Goal: Transaction & Acquisition: Book appointment/travel/reservation

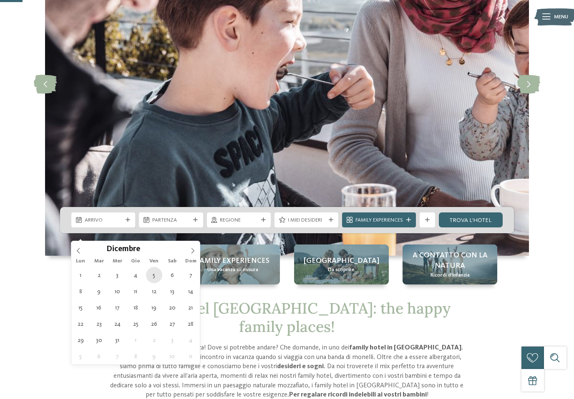
type div "05.12.2025"
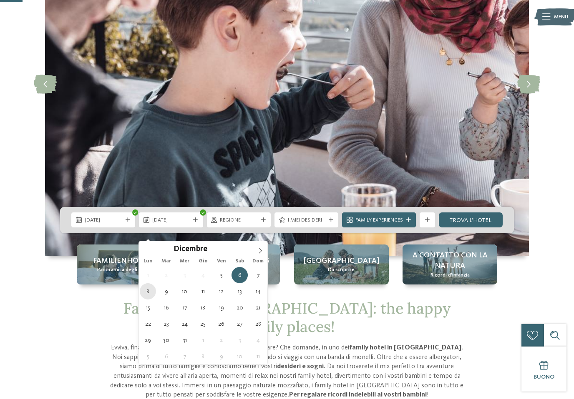
type div "08.12.2025"
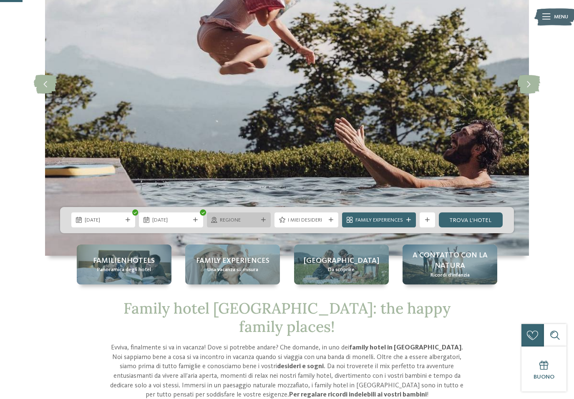
click at [261, 223] on icon at bounding box center [263, 220] width 5 height 5
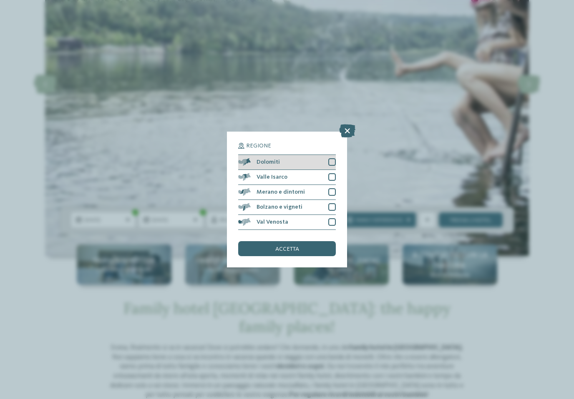
click at [330, 158] on div at bounding box center [332, 162] width 8 height 8
click at [330, 170] on div "Valle Isarco" at bounding box center [287, 177] width 98 height 15
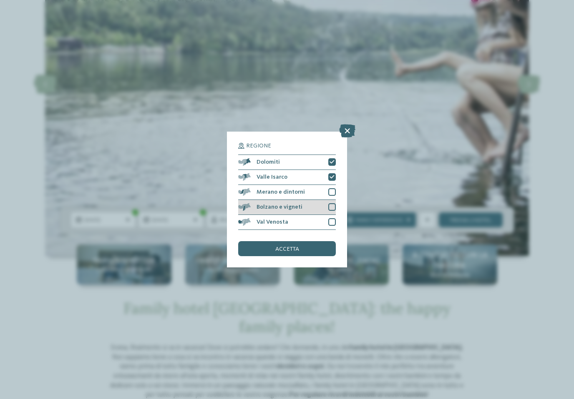
click at [331, 200] on div "Bolzano e vigneti" at bounding box center [287, 207] width 98 height 15
click at [332, 188] on div at bounding box center [332, 192] width 8 height 8
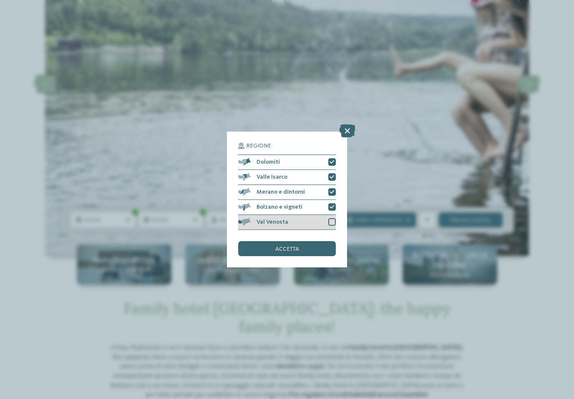
click at [334, 218] on div at bounding box center [332, 222] width 8 height 8
click at [299, 241] on div "accetta" at bounding box center [287, 248] width 98 height 15
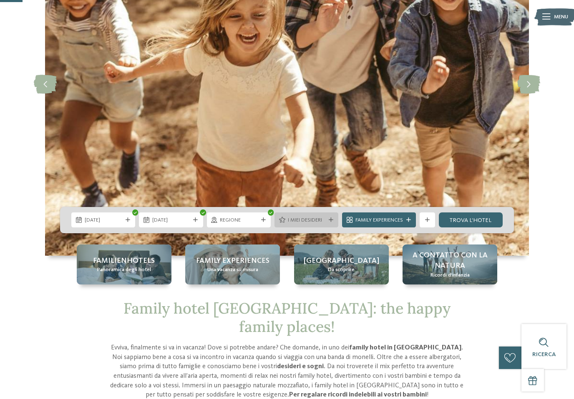
click at [321, 224] on span "I miei desideri" at bounding box center [307, 221] width 38 height 8
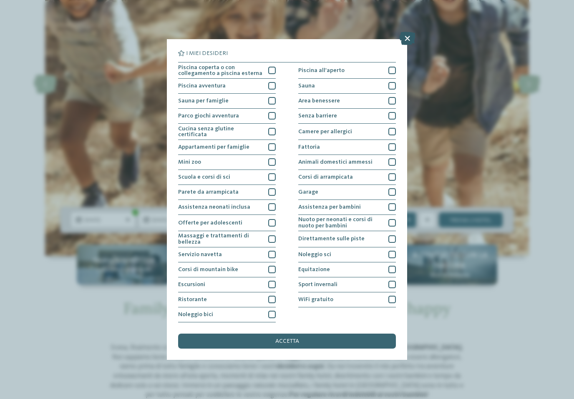
click at [409, 42] on icon at bounding box center [407, 38] width 16 height 13
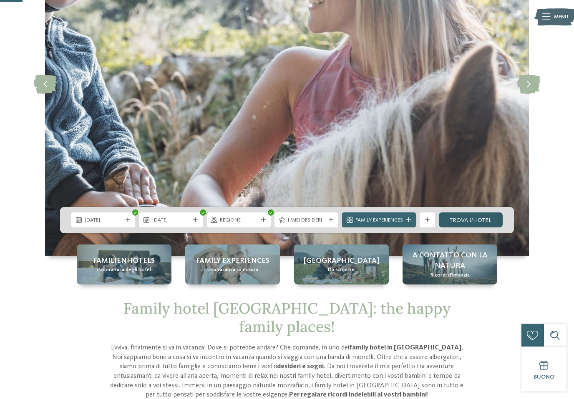
click at [462, 228] on link "trova l’hotel" at bounding box center [471, 220] width 64 height 15
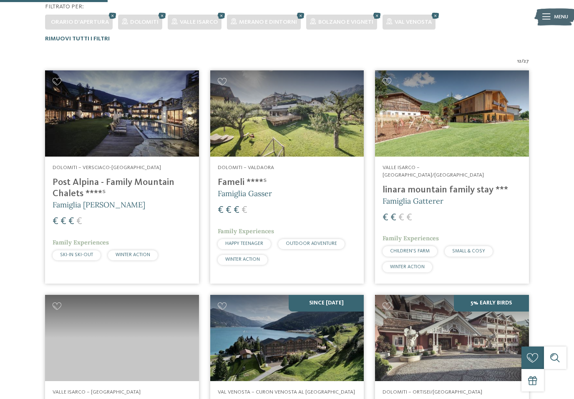
scroll to position [240, 0]
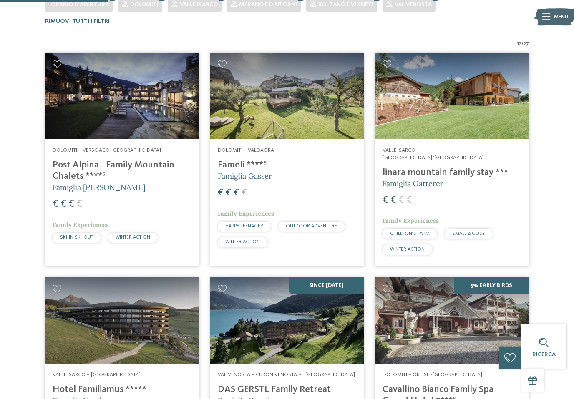
click at [129, 101] on img at bounding box center [122, 96] width 154 height 86
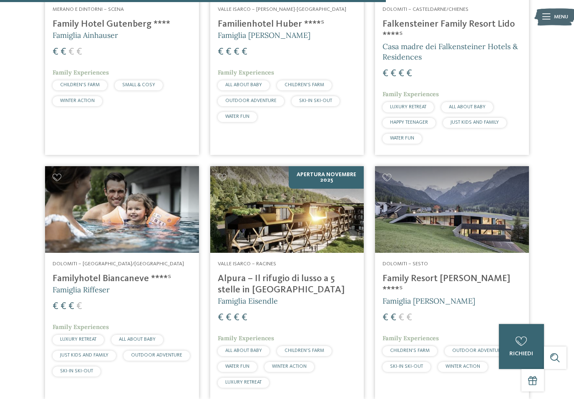
scroll to position [861, 0]
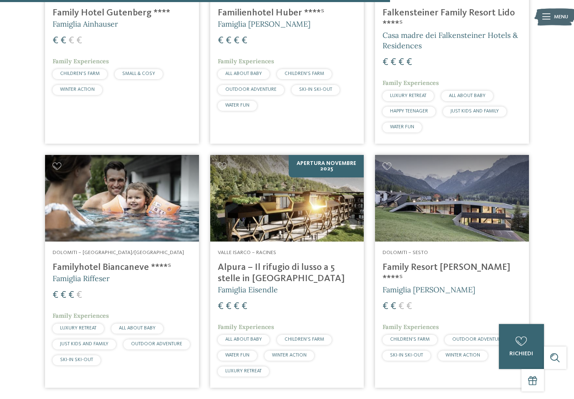
click at [123, 204] on img at bounding box center [122, 198] width 154 height 86
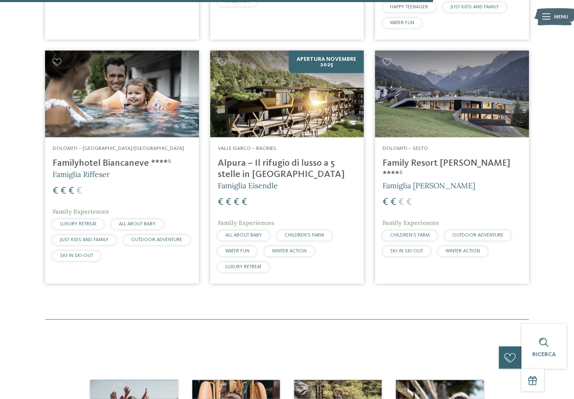
scroll to position [966, 0]
click at [451, 158] on h4 "Family Resort Rainer ****ˢ" at bounding box center [451, 169] width 139 height 23
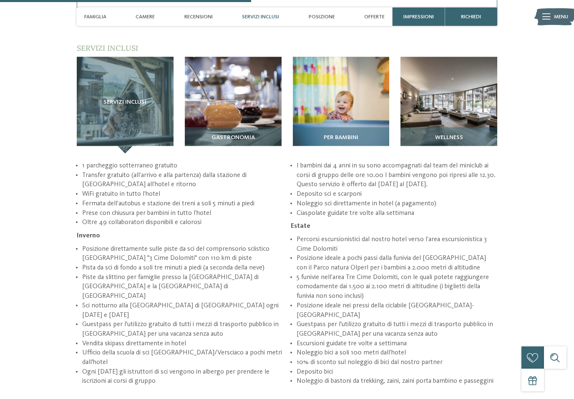
scroll to position [1129, 0]
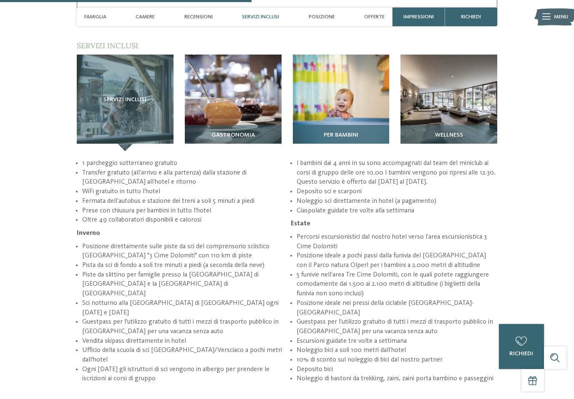
click at [343, 84] on img at bounding box center [341, 103] width 97 height 97
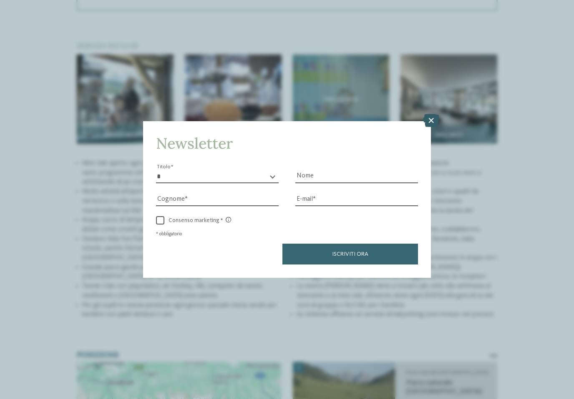
click at [429, 114] on icon at bounding box center [431, 120] width 16 height 13
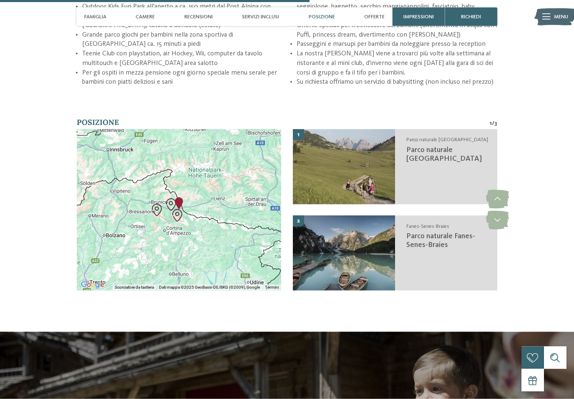
scroll to position [1362, 0]
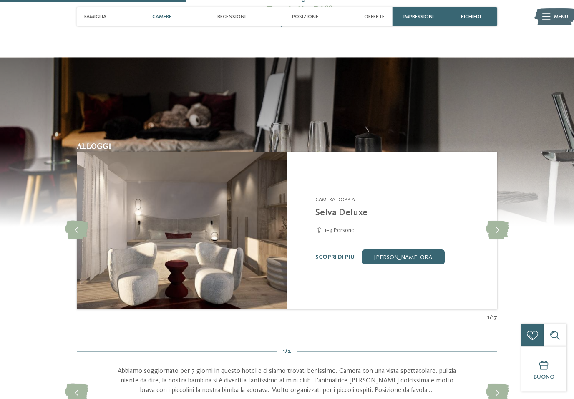
scroll to position [661, 0]
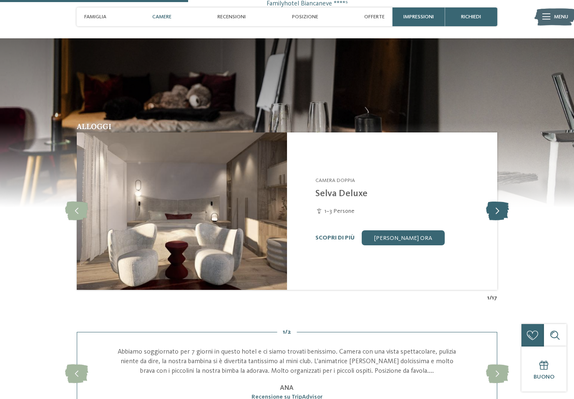
click at [492, 221] on icon at bounding box center [497, 211] width 23 height 19
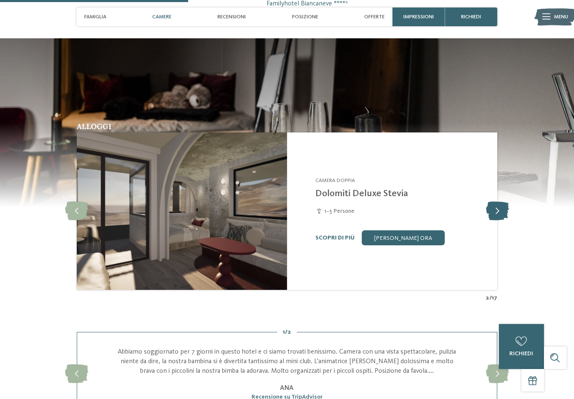
click at [494, 220] on icon at bounding box center [497, 211] width 23 height 19
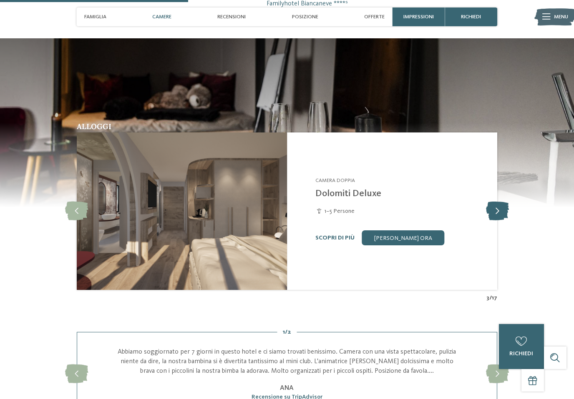
click at [493, 221] on icon at bounding box center [497, 211] width 23 height 19
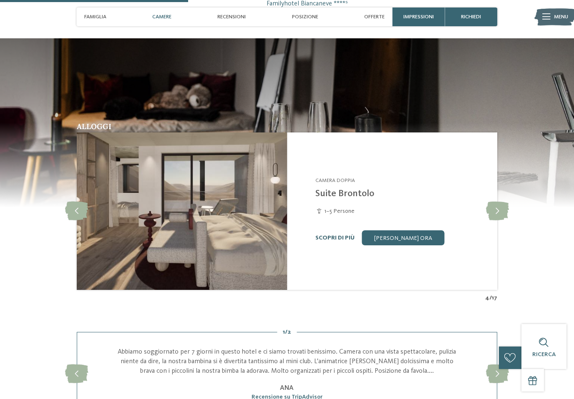
click at [336, 241] on link "Scopri di più" at bounding box center [334, 238] width 39 height 6
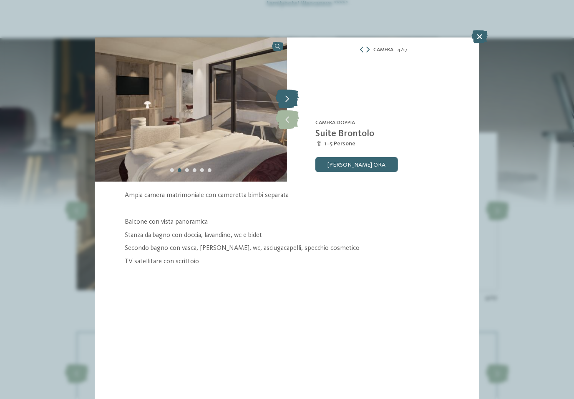
click at [284, 98] on icon at bounding box center [287, 99] width 23 height 19
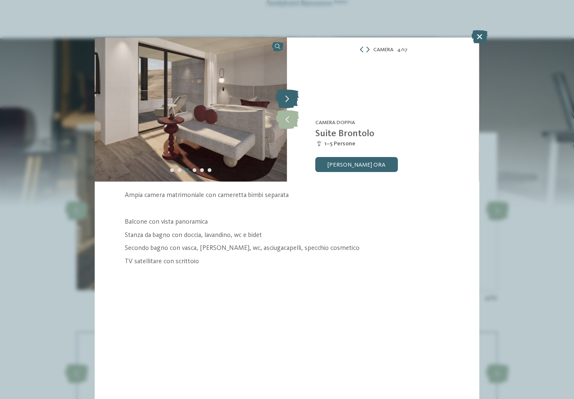
click at [287, 99] on icon at bounding box center [287, 99] width 23 height 19
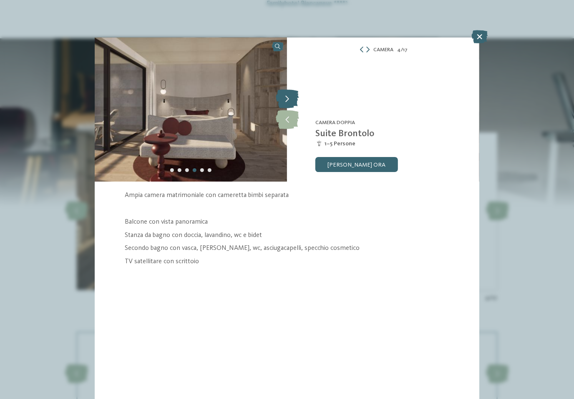
click at [288, 103] on icon at bounding box center [287, 99] width 23 height 19
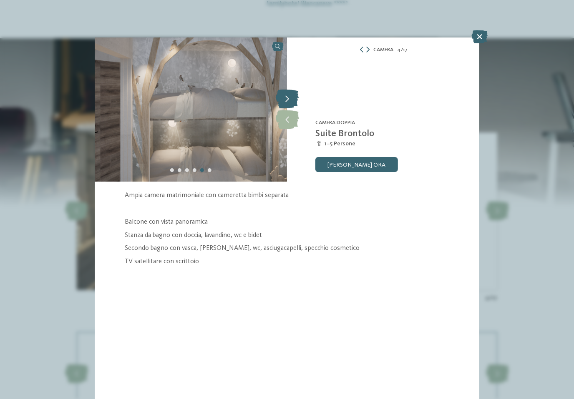
click at [289, 104] on icon at bounding box center [287, 99] width 23 height 19
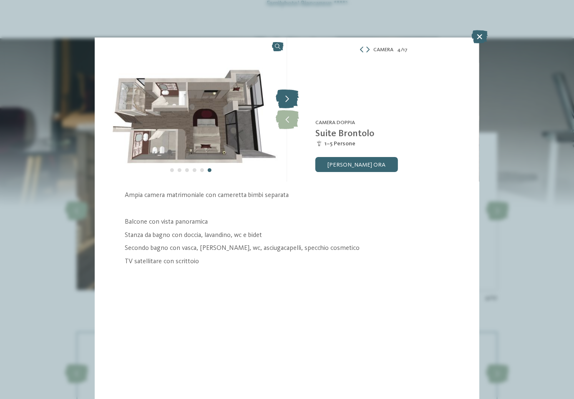
click at [289, 95] on icon at bounding box center [287, 99] width 23 height 19
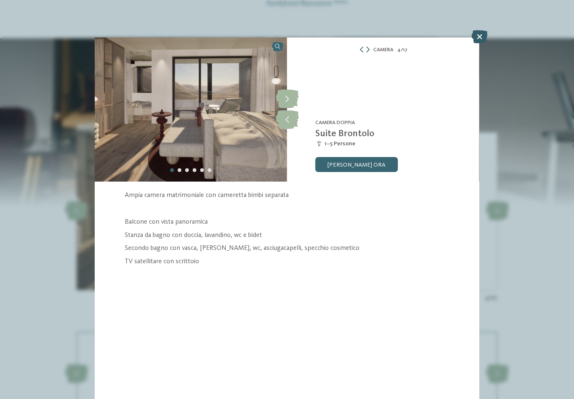
click at [476, 39] on icon at bounding box center [479, 36] width 16 height 13
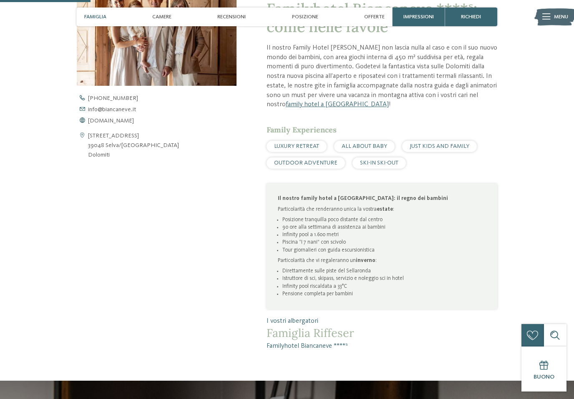
scroll to position [330, 0]
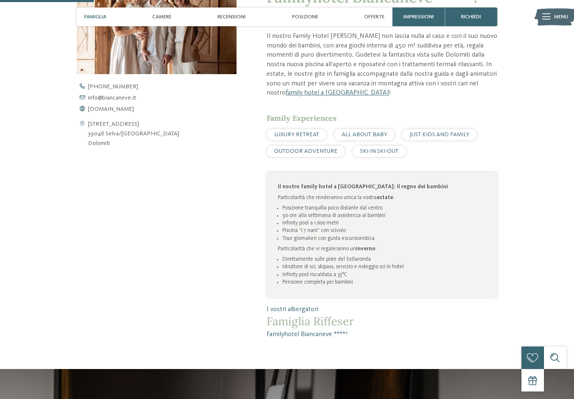
click at [374, 138] on span "ALL ABOUT BABY" at bounding box center [363, 135] width 45 height 6
click at [366, 138] on span "ALL ABOUT BABY" at bounding box center [363, 135] width 45 height 6
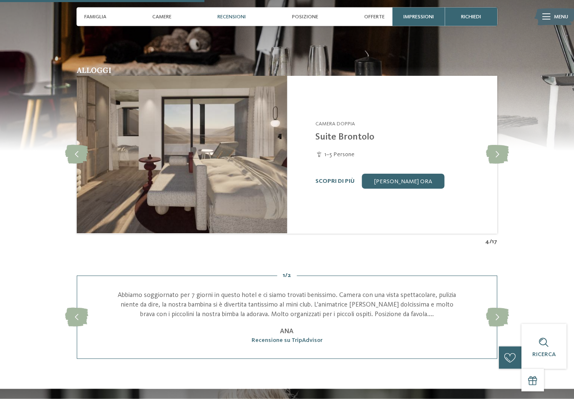
scroll to position [718, 0]
click at [496, 161] on icon at bounding box center [497, 155] width 23 height 19
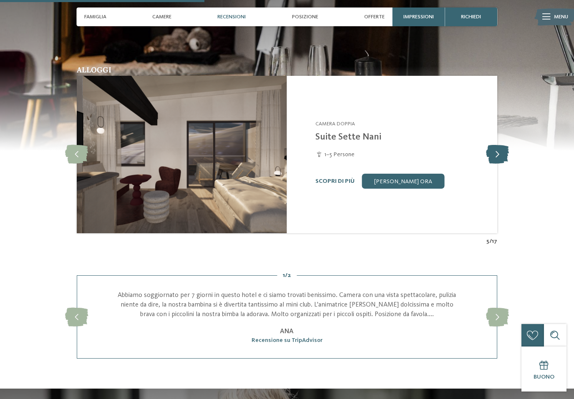
click at [498, 162] on icon at bounding box center [497, 155] width 23 height 19
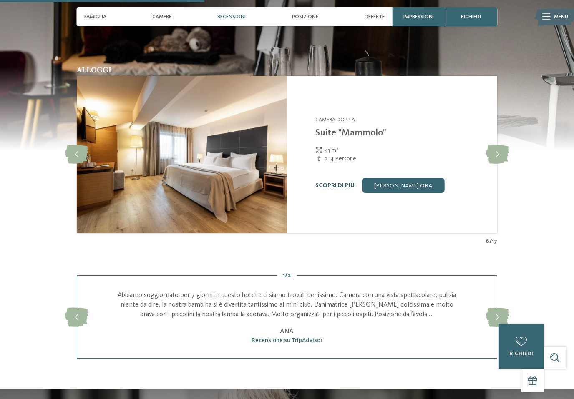
click at [336, 188] on link "Scopri di più" at bounding box center [334, 186] width 39 height 6
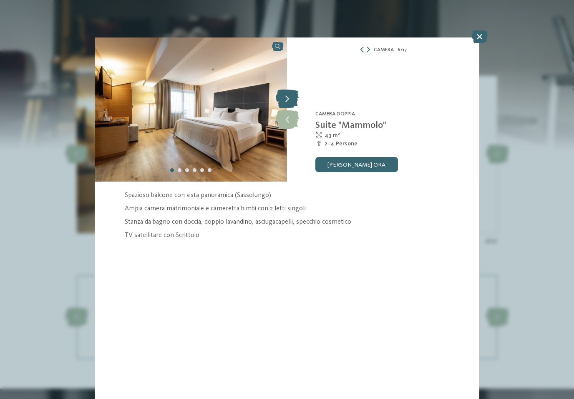
click at [286, 97] on icon at bounding box center [287, 99] width 23 height 19
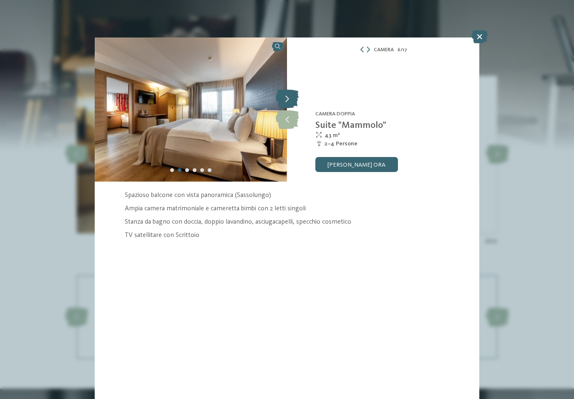
click at [286, 100] on icon at bounding box center [287, 99] width 23 height 19
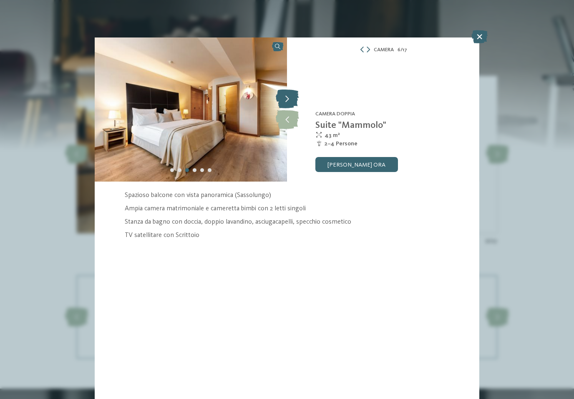
click at [286, 99] on icon at bounding box center [287, 99] width 23 height 19
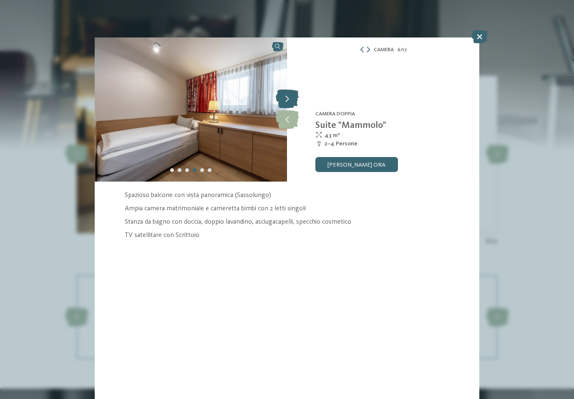
click at [286, 100] on icon at bounding box center [287, 99] width 23 height 19
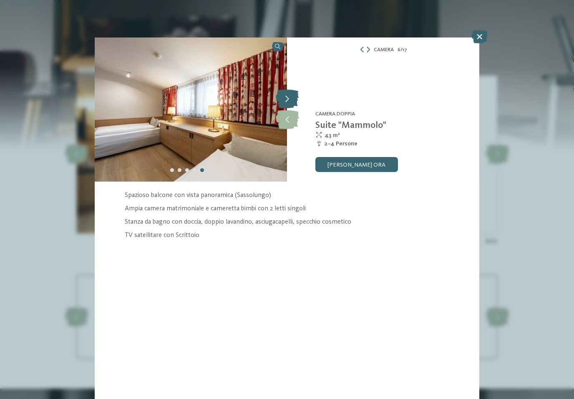
click at [284, 101] on icon at bounding box center [287, 99] width 23 height 19
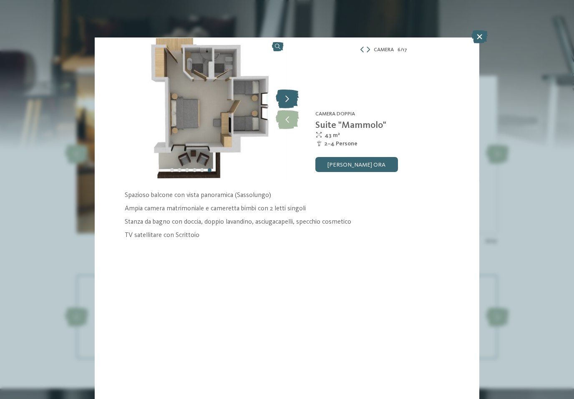
click at [289, 101] on icon at bounding box center [287, 99] width 23 height 19
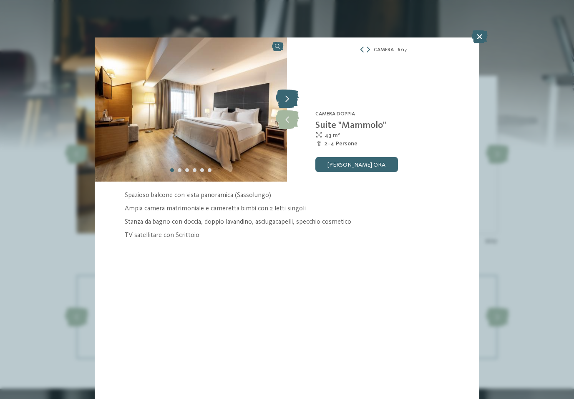
click at [291, 99] on icon at bounding box center [287, 99] width 23 height 19
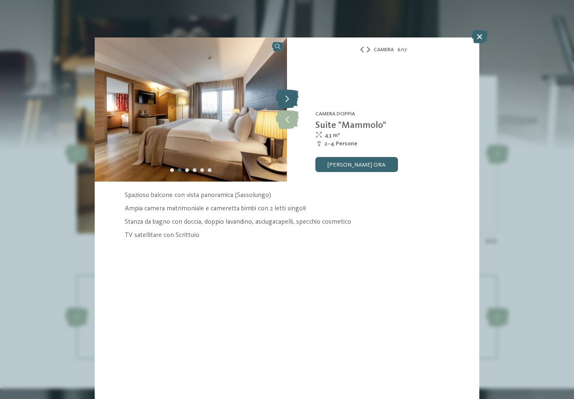
click at [283, 100] on icon at bounding box center [287, 99] width 23 height 19
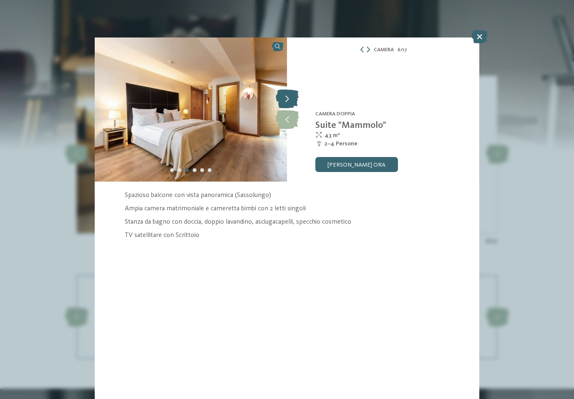
click at [283, 98] on icon at bounding box center [287, 99] width 23 height 19
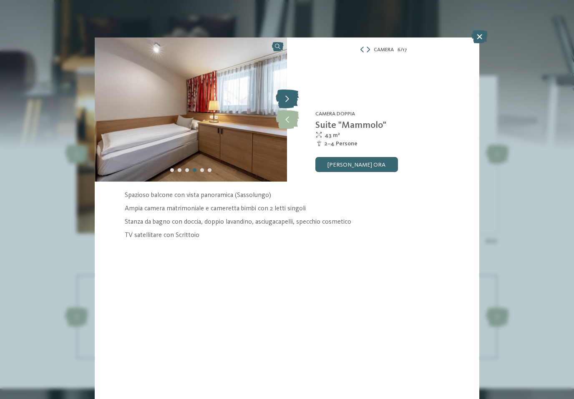
click at [285, 99] on icon at bounding box center [287, 99] width 23 height 19
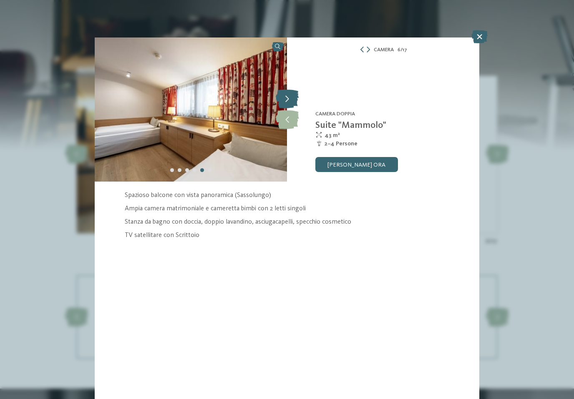
click at [288, 96] on icon at bounding box center [287, 99] width 23 height 19
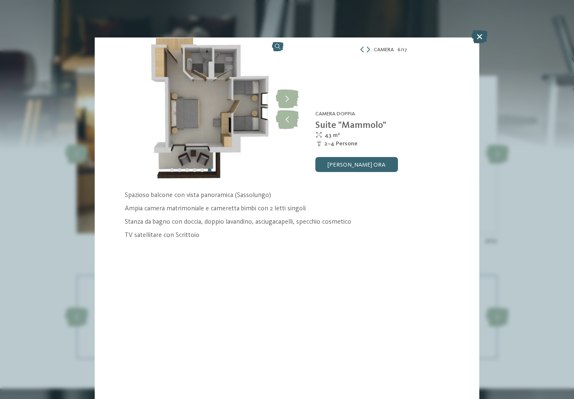
click at [473, 40] on icon at bounding box center [479, 36] width 16 height 13
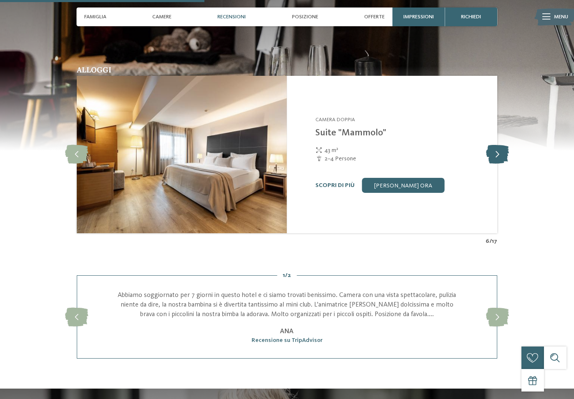
click at [488, 160] on icon at bounding box center [497, 155] width 23 height 19
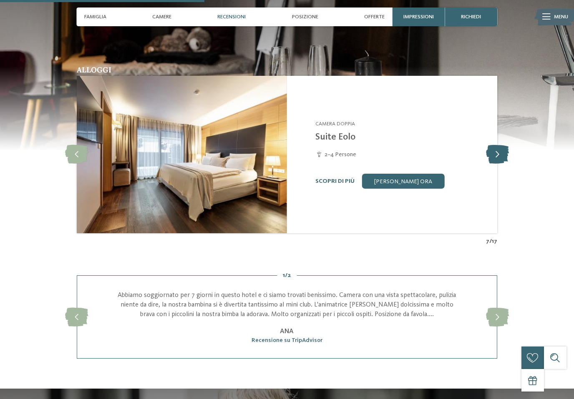
click at [494, 158] on icon at bounding box center [497, 155] width 23 height 19
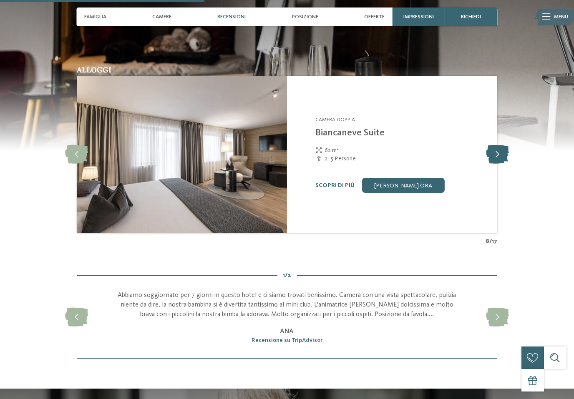
click at [500, 159] on icon at bounding box center [497, 155] width 23 height 19
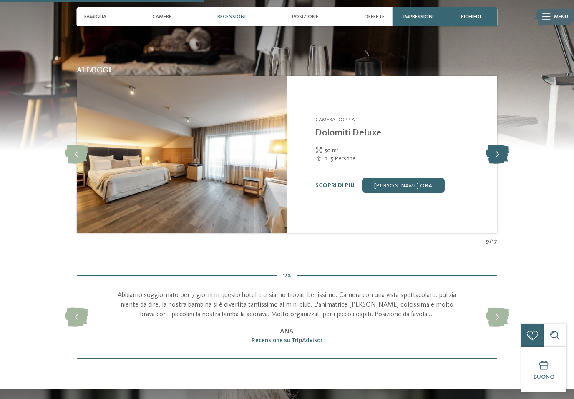
click at [500, 158] on icon at bounding box center [497, 155] width 23 height 19
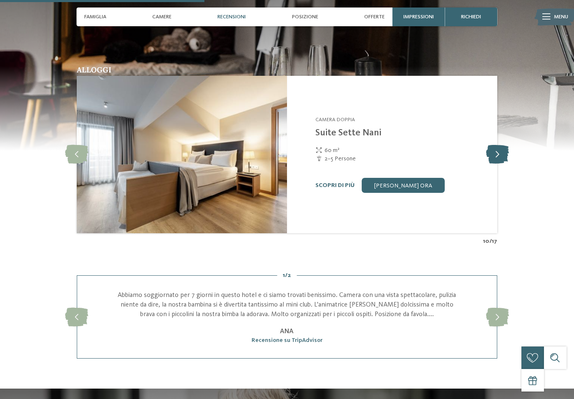
click at [499, 159] on icon at bounding box center [497, 155] width 23 height 19
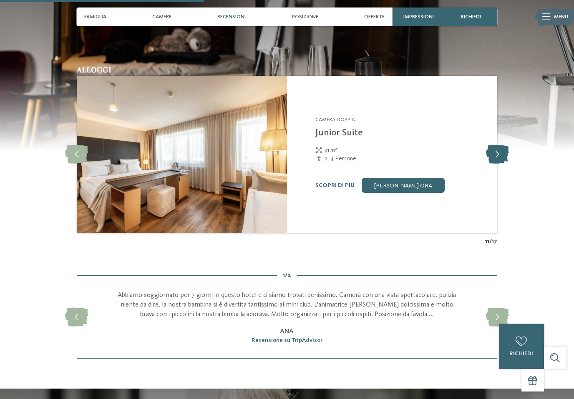
click at [497, 160] on icon at bounding box center [497, 155] width 23 height 19
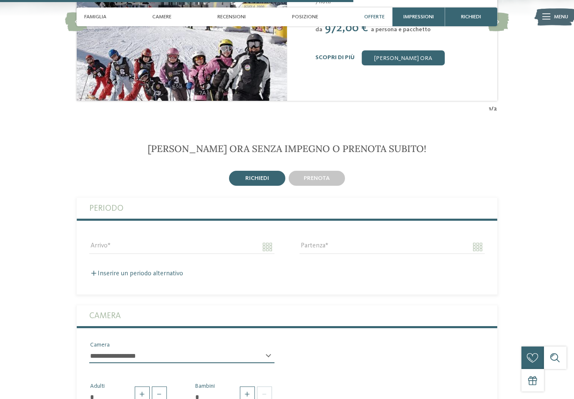
scroll to position [1257, 0]
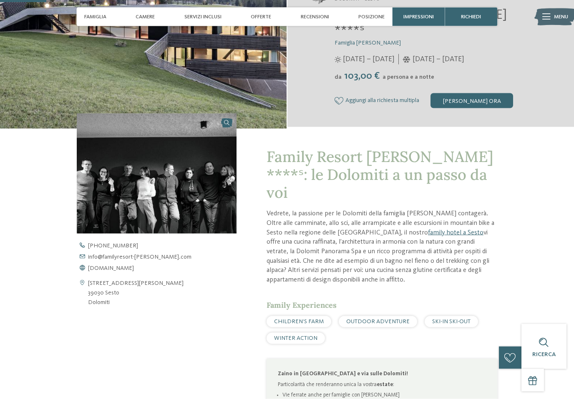
scroll to position [155, 0]
